Goal: Task Accomplishment & Management: Use online tool/utility

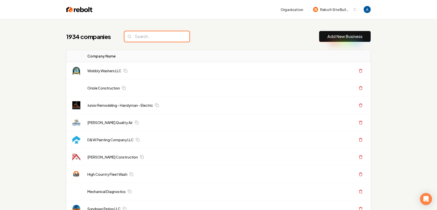
click at [156, 36] on input "search" at bounding box center [156, 36] width 65 height 11
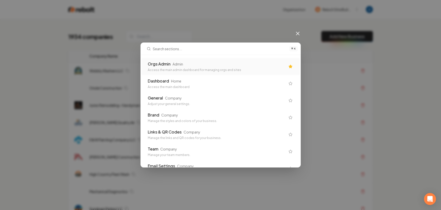
click at [186, 67] on div "Orgs Admin Admin" at bounding box center [217, 64] width 138 height 6
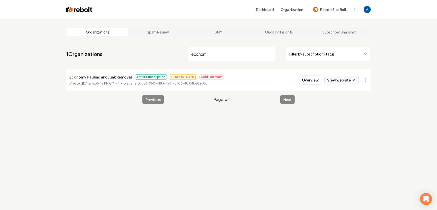
type input "econom"
click at [340, 81] on link "View website" at bounding box center [341, 80] width 34 height 9
click at [308, 81] on button "Overview" at bounding box center [310, 80] width 22 height 9
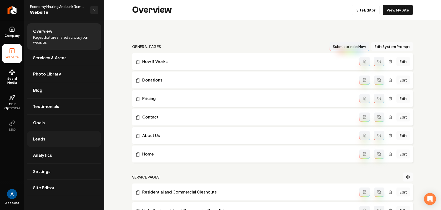
click at [40, 147] on link "Analytics" at bounding box center [64, 155] width 74 height 16
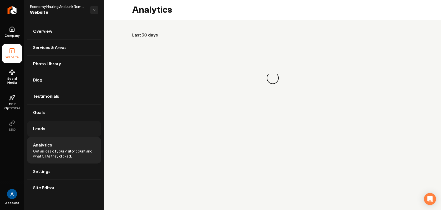
click at [40, 130] on span "Leads" at bounding box center [39, 129] width 12 height 6
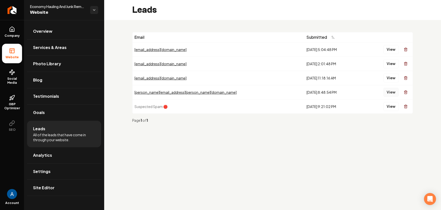
click at [392, 95] on button "View" at bounding box center [390, 92] width 15 height 9
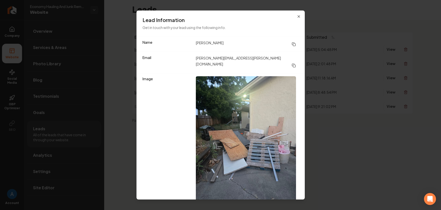
click at [293, 19] on h3 "Lead Information" at bounding box center [220, 20] width 156 height 7
click at [297, 17] on icon "button" at bounding box center [299, 17] width 4 height 4
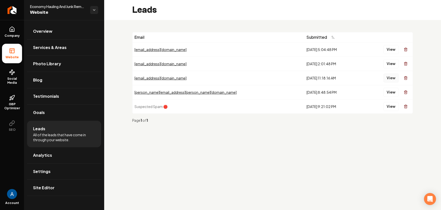
click at [390, 77] on button "View" at bounding box center [390, 78] width 15 height 9
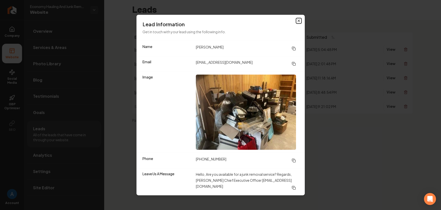
click at [297, 22] on icon "button" at bounding box center [299, 21] width 4 height 4
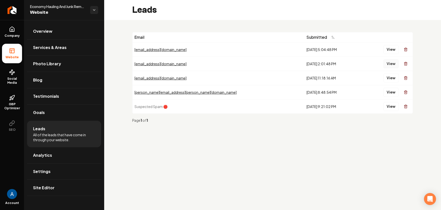
click at [393, 63] on button "View" at bounding box center [390, 63] width 15 height 9
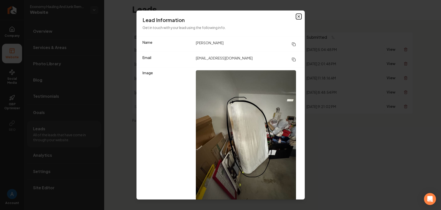
click at [297, 18] on icon "button" at bounding box center [299, 17] width 4 height 4
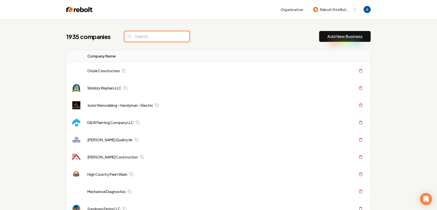
click at [152, 36] on input "search" at bounding box center [156, 36] width 65 height 11
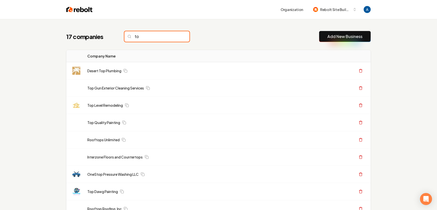
type input "t"
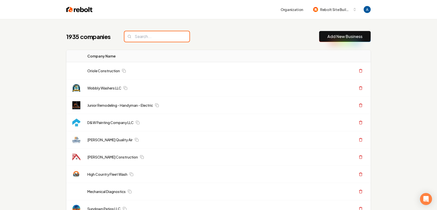
click at [150, 35] on input "search" at bounding box center [156, 36] width 65 height 11
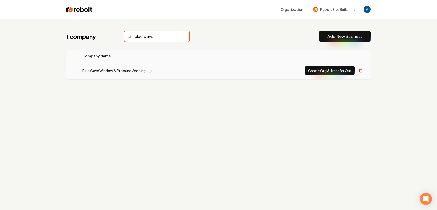
type input "blue wave"
click at [116, 76] on td "Blue Wave Window & Pressure Washing" at bounding box center [155, 70] width 154 height 17
click at [116, 72] on link "Blue Wave Window & Pressure Washing" at bounding box center [113, 70] width 63 height 5
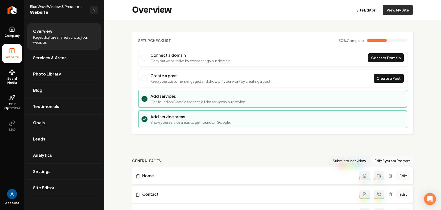
click at [386, 13] on link "View My Site" at bounding box center [397, 10] width 30 height 10
click at [39, 78] on link "Photo Library" at bounding box center [64, 74] width 74 height 16
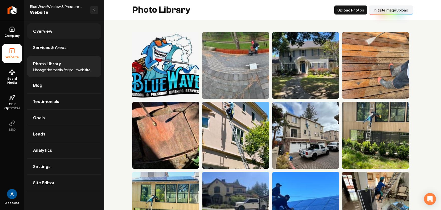
click at [43, 36] on link "Overview" at bounding box center [64, 31] width 74 height 16
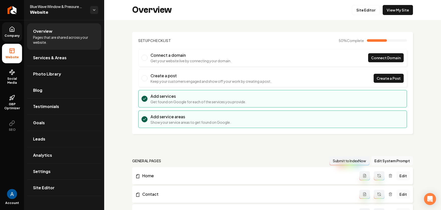
click at [11, 33] on link "Company" at bounding box center [12, 32] width 20 height 20
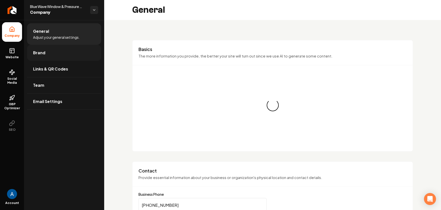
click at [41, 54] on span "Brand" at bounding box center [39, 53] width 12 height 6
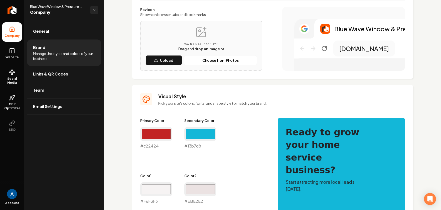
scroll to position [152, 0]
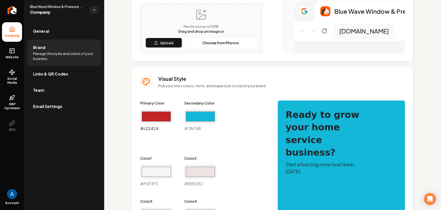
click at [157, 117] on input "#c22424" at bounding box center [156, 117] width 32 height 14
type input "#1b05c2"
click at [235, 137] on div "Primary Color #1b05c2 #1b05c2 Secondary Color #13b7d8 #13b7d8 Color 1 #f6f3f3 #…" at bounding box center [203, 208] width 127 height 215
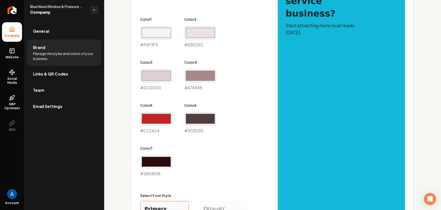
scroll to position [430, 0]
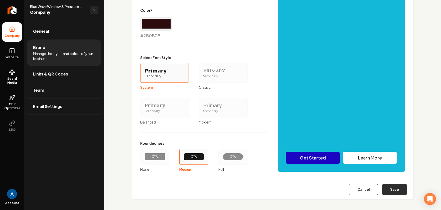
click at [385, 193] on button "Save" at bounding box center [394, 189] width 25 height 11
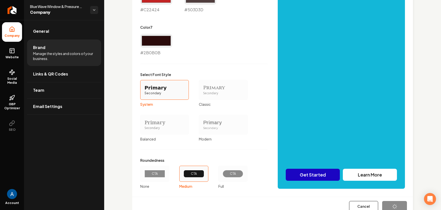
type input "#f6f3f3"
type input "#ebe2e2"
type input "#dcd0d0"
type input "#a78888"
type input "#c22424"
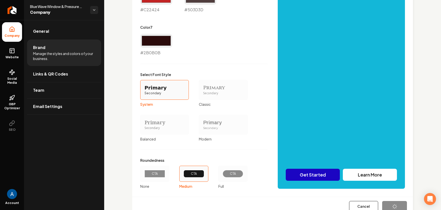
type input "#503d3d"
type input "#2b0b0b"
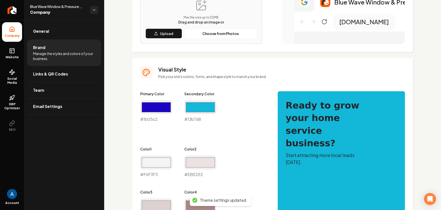
scroll to position [0, 0]
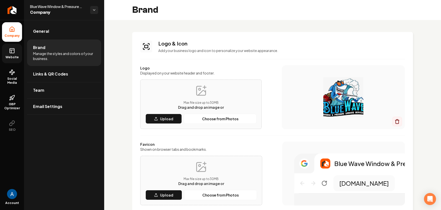
click at [17, 50] on link "Website" at bounding box center [12, 54] width 20 height 20
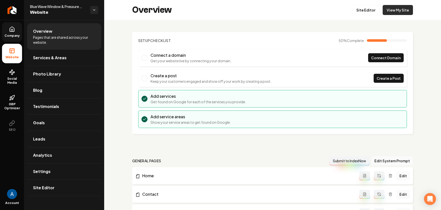
click at [397, 10] on link "View My Site" at bounding box center [397, 10] width 30 height 10
click at [365, 12] on link "Site Editor" at bounding box center [366, 10] width 28 height 10
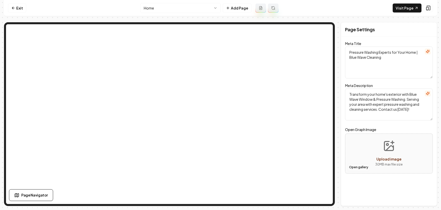
click at [355, 169] on button "Open gallery" at bounding box center [358, 167] width 23 height 8
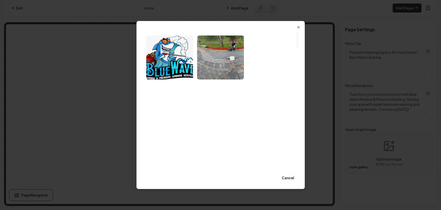
scroll to position [16, 0]
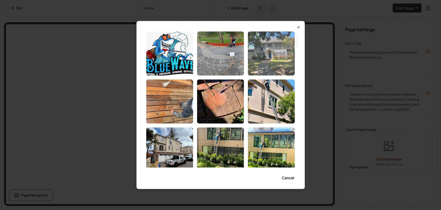
click at [270, 50] on img "Select image image_67eee221432c476416580189.jpeg" at bounding box center [271, 54] width 47 height 44
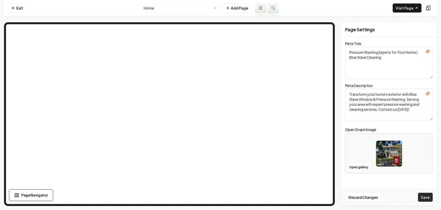
click at [426, 196] on button "Save" at bounding box center [425, 197] width 15 height 9
click at [359, 167] on button "Open gallery" at bounding box center [358, 167] width 23 height 8
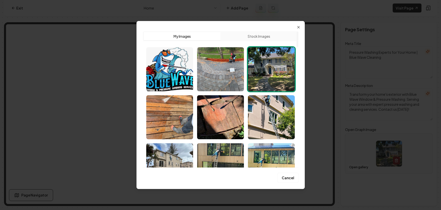
click at [262, 76] on img "Select image image_67eee221432c476416580189.jpeg" at bounding box center [271, 69] width 47 height 44
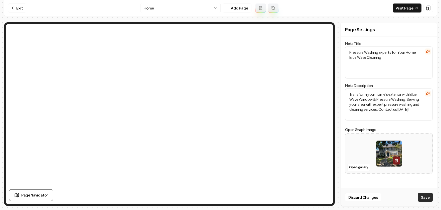
click at [427, 196] on button "Save" at bounding box center [425, 197] width 15 height 9
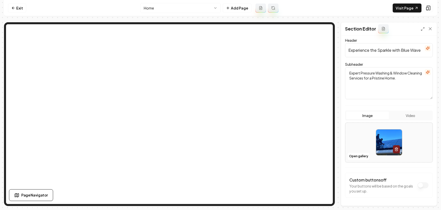
scroll to position [31, 0]
click at [356, 157] on button "Open gallery" at bounding box center [358, 156] width 23 height 8
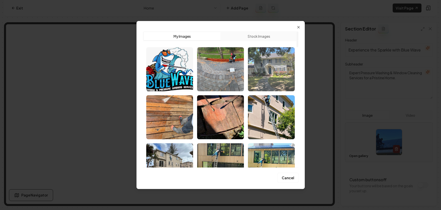
click at [272, 71] on img "Select image image_67eee221432c476416580189.jpeg" at bounding box center [271, 69] width 47 height 44
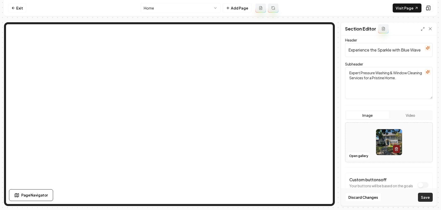
click at [428, 198] on button "Save" at bounding box center [425, 197] width 15 height 9
click at [351, 153] on button "Open gallery" at bounding box center [358, 156] width 23 height 8
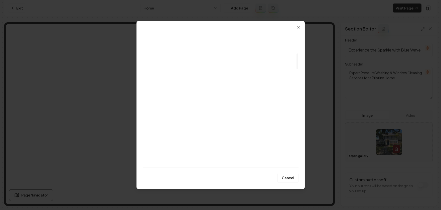
scroll to position [230, 0]
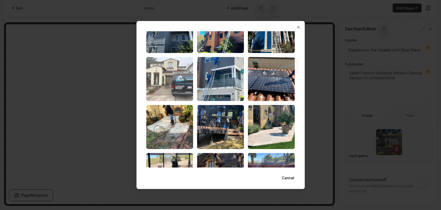
click at [165, 80] on img "Select image image_67eee21b432c47641657e990.jpeg" at bounding box center [169, 79] width 47 height 44
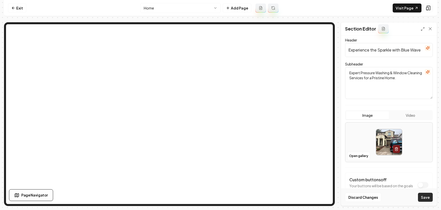
click at [423, 198] on button "Save" at bounding box center [425, 197] width 15 height 9
click at [357, 156] on button "Open gallery" at bounding box center [358, 156] width 23 height 8
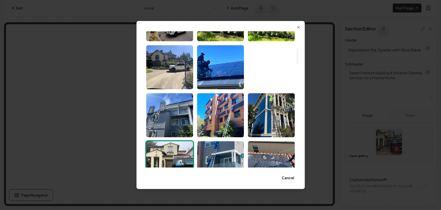
scroll to position [153, 0]
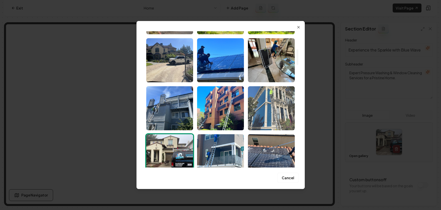
click at [274, 114] on img "Select image image_67eee21b432c47641657e726.jpeg" at bounding box center [271, 108] width 47 height 44
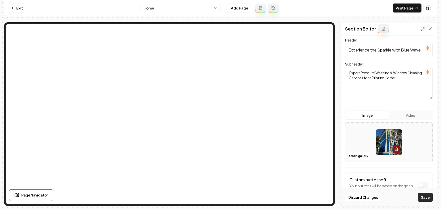
click at [423, 201] on button "Save" at bounding box center [425, 197] width 15 height 9
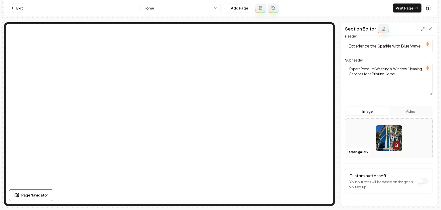
scroll to position [48, 0]
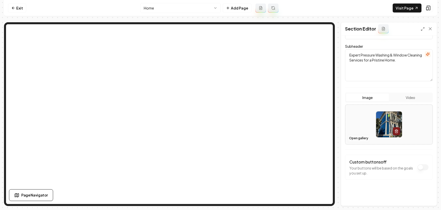
click at [358, 138] on button "Open gallery" at bounding box center [358, 138] width 23 height 8
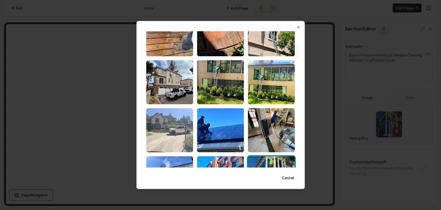
scroll to position [120, 0]
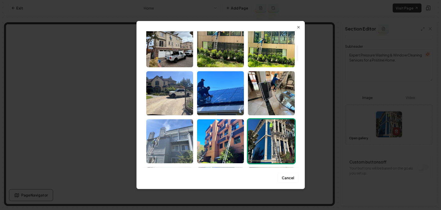
click at [166, 146] on img "Select image image_67eee21b432c47641657e97f.jpeg" at bounding box center [169, 141] width 47 height 44
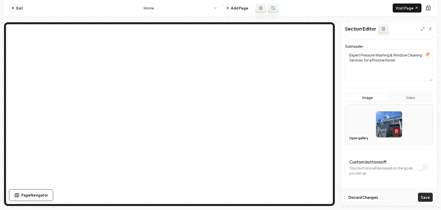
click at [423, 201] on button "Save" at bounding box center [425, 197] width 15 height 9
click at [359, 138] on button "Open gallery" at bounding box center [358, 138] width 23 height 8
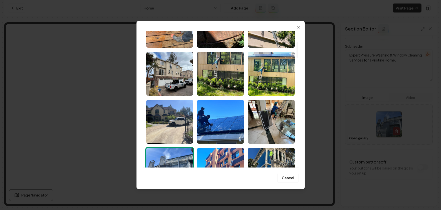
scroll to position [92, 0]
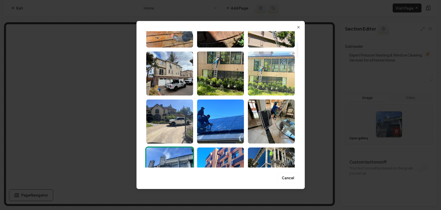
click at [269, 73] on img "Select image image_67eee21d432c47641657ee8a.jpeg" at bounding box center [271, 74] width 47 height 44
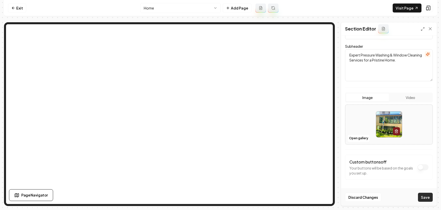
click at [425, 195] on button "Save" at bounding box center [425, 197] width 15 height 9
click at [354, 139] on button "Open gallery" at bounding box center [358, 138] width 23 height 8
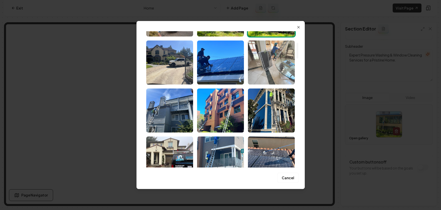
scroll to position [173, 0]
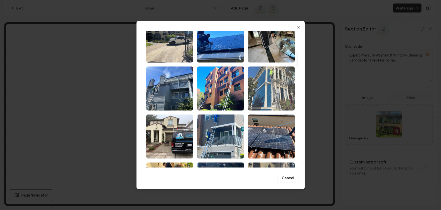
click at [266, 90] on img "Select image image_67eee21b432c47641657e726.jpeg" at bounding box center [271, 89] width 47 height 44
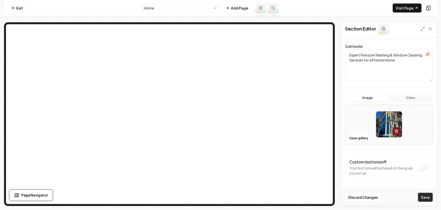
click at [420, 198] on button "Save" at bounding box center [425, 197] width 15 height 9
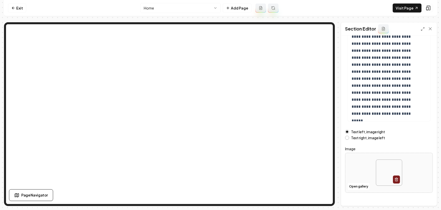
scroll to position [60, 0]
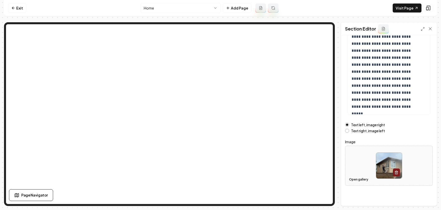
click at [353, 180] on button "Open gallery" at bounding box center [358, 180] width 23 height 8
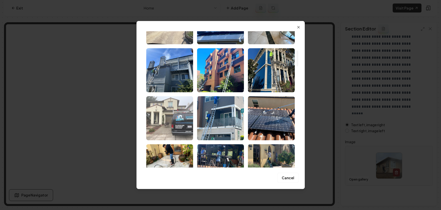
scroll to position [197, 0]
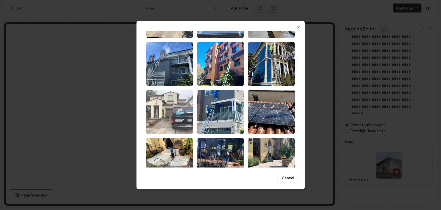
click at [172, 110] on img "Select image image_67eee21b432c47641657e990.jpeg" at bounding box center [169, 112] width 47 height 44
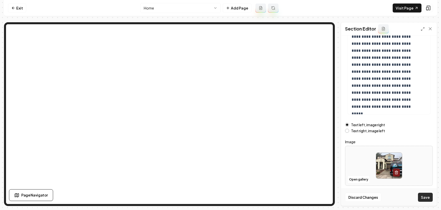
click at [421, 196] on button "Save" at bounding box center [425, 197] width 15 height 9
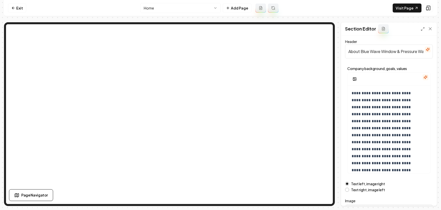
scroll to position [0, 0]
